Goal: Task Accomplishment & Management: Complete application form

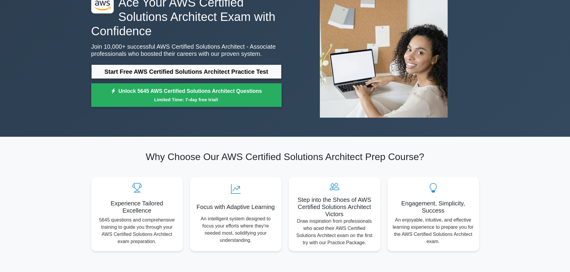
scroll to position [51, 0]
drag, startPoint x: 0, startPoint y: 0, endPoint x: 238, endPoint y: 112, distance: 263.3
click at [237, 112] on div ".st0{fill:#252F3E;} .st1{fill-rule:evenodd;clip-rule:evenodd;fill:#FF9900;} Ace…" at bounding box center [285, 52] width 395 height 140
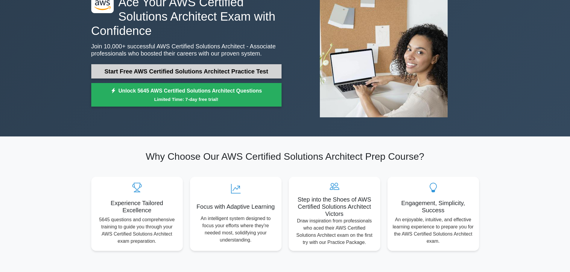
click at [147, 74] on link "Start Free AWS Certified Solutions Architect Practice Test" at bounding box center [186, 71] width 190 height 14
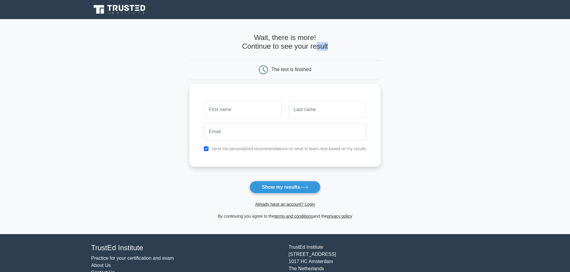
drag, startPoint x: 227, startPoint y: 56, endPoint x: 345, endPoint y: 53, distance: 117.6
click at [345, 53] on form "Wait, there is more! Continue to see your result The test is finished and the" at bounding box center [284, 126] width 191 height 187
click at [345, 53] on div "Wait, there is more! Continue to see your result" at bounding box center [284, 44] width 191 height 22
click at [286, 186] on button "Show my results" at bounding box center [284, 187] width 71 height 13
click at [284, 188] on button "Show my results" at bounding box center [284, 187] width 71 height 13
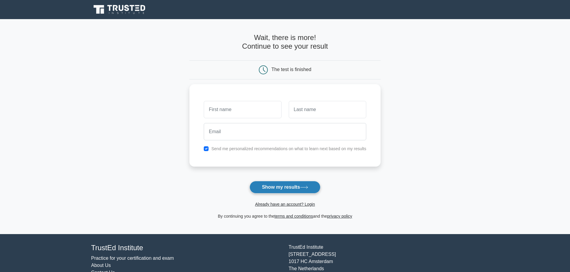
click at [284, 186] on button "Show my results" at bounding box center [284, 187] width 71 height 13
